Goal: Task Accomplishment & Management: Use online tool/utility

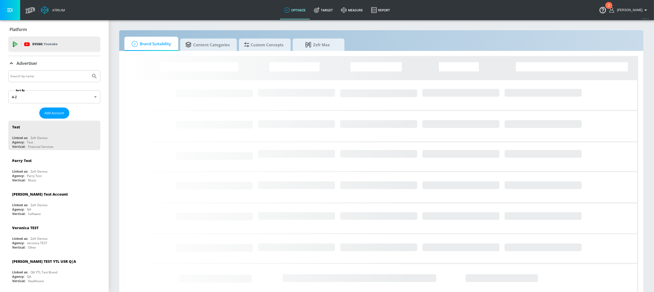
click at [44, 77] on input "Search by name" at bounding box center [49, 76] width 78 height 7
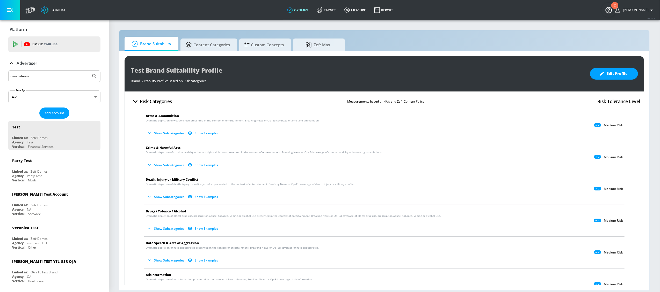
type input "new balance"
click at [89, 71] on button "Submit Search" at bounding box center [94, 76] width 11 height 11
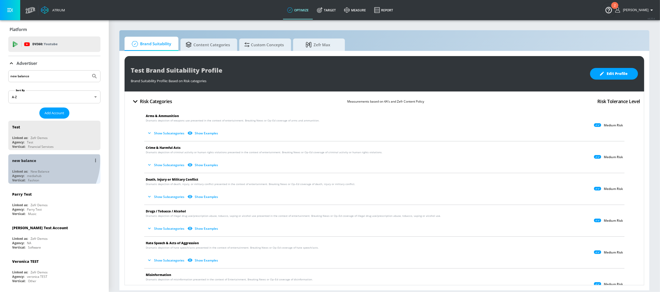
click at [37, 161] on div "new balance" at bounding box center [55, 160] width 87 height 12
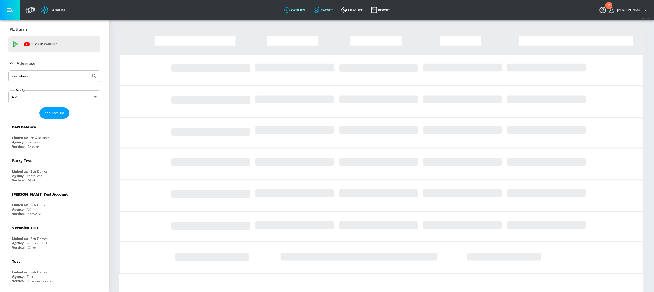
click at [337, 11] on link "Target" at bounding box center [323, 10] width 27 height 19
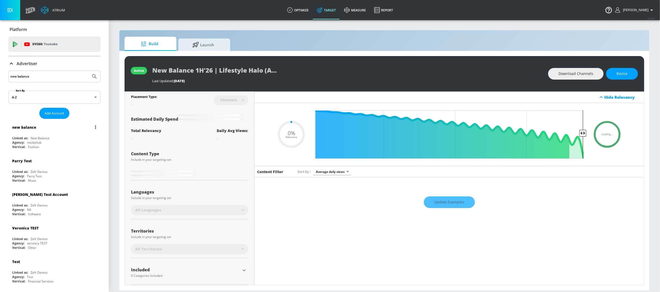
type input "0.05"
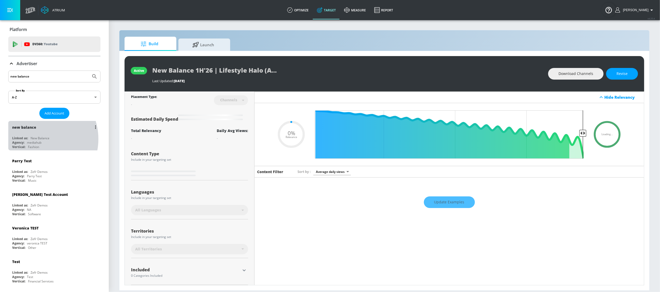
click at [36, 139] on div "New Balance" at bounding box center [40, 138] width 19 height 4
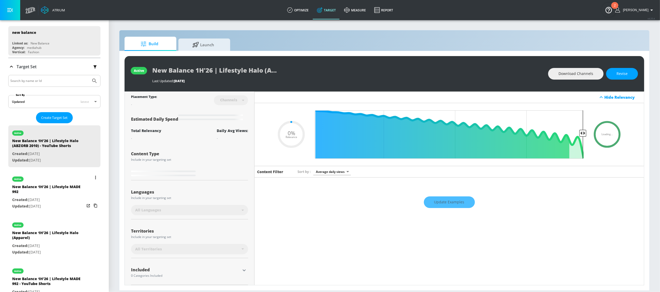
scroll to position [62, 0]
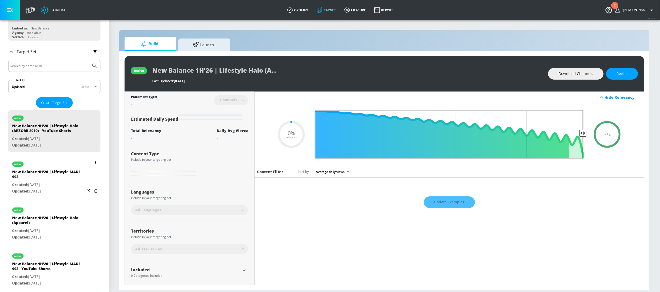
click at [38, 175] on div "New Balance 1H'26 | Lifestyle MADE 992" at bounding box center [48, 176] width 72 height 12
type input "New Balance 1H'26 | Lifestyle MADE 992"
type input "videos"
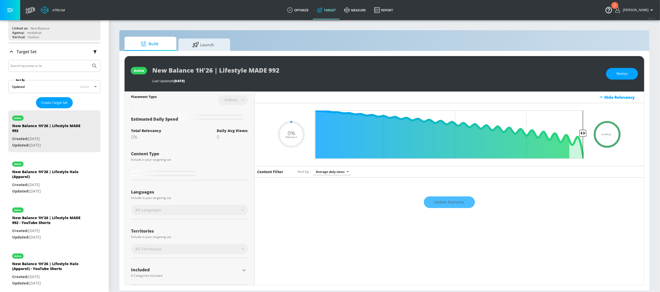
click at [153, 72] on div "New Balance 1H'26 | Lifestyle MADE 992" at bounding box center [376, 70] width 448 height 12
type input "0.5"
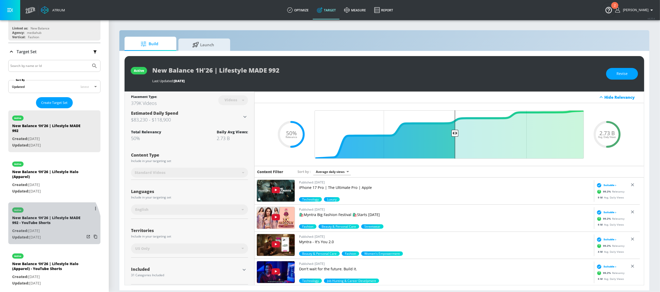
click at [42, 230] on p "Created: [DATE]" at bounding box center [48, 231] width 72 height 6
type input "New Balance 1H'26 | Lifestyle MADE 992 - YouTube Shorts"
type input "channels"
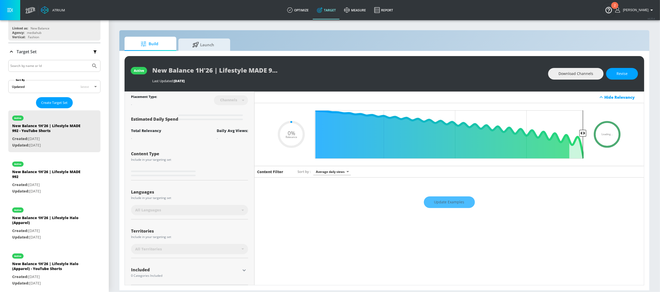
type input "0.5"
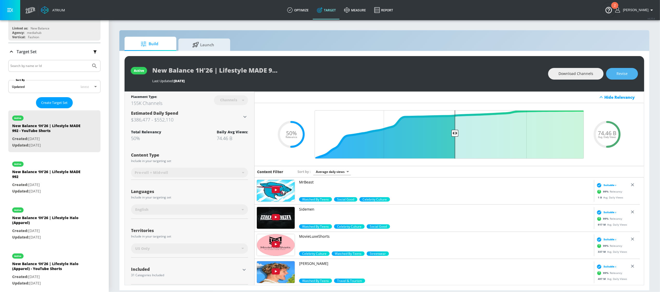
click at [619, 75] on span "Revise" at bounding box center [621, 74] width 11 height 6
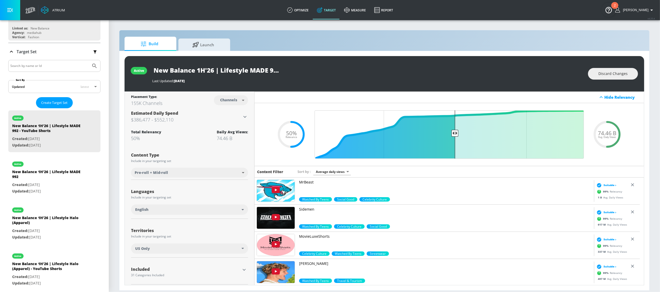
click at [205, 69] on input "New Balance 1H'26 | Lifestyle MADE 992 - YouTube Shorts" at bounding box center [216, 70] width 129 height 12
click at [602, 77] on button "Discard Changes" at bounding box center [613, 74] width 50 height 12
